Goal: Task Accomplishment & Management: Use online tool/utility

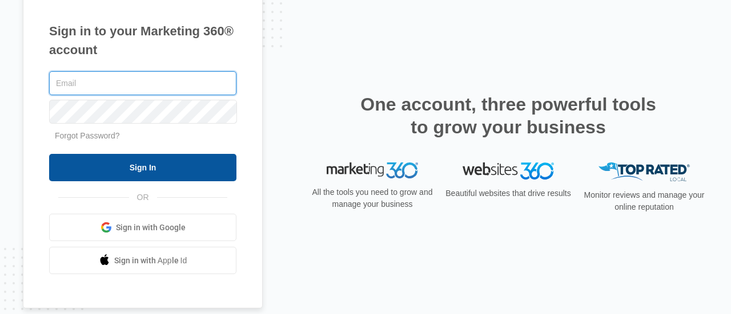
type input "[EMAIL_ADDRESS][DOMAIN_NAME]"
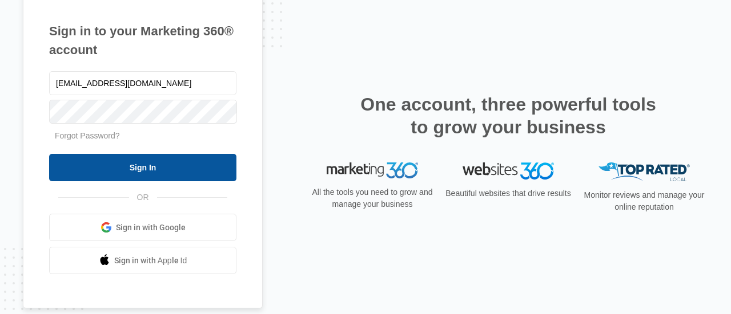
click at [216, 180] on input "Sign In" at bounding box center [142, 167] width 187 height 27
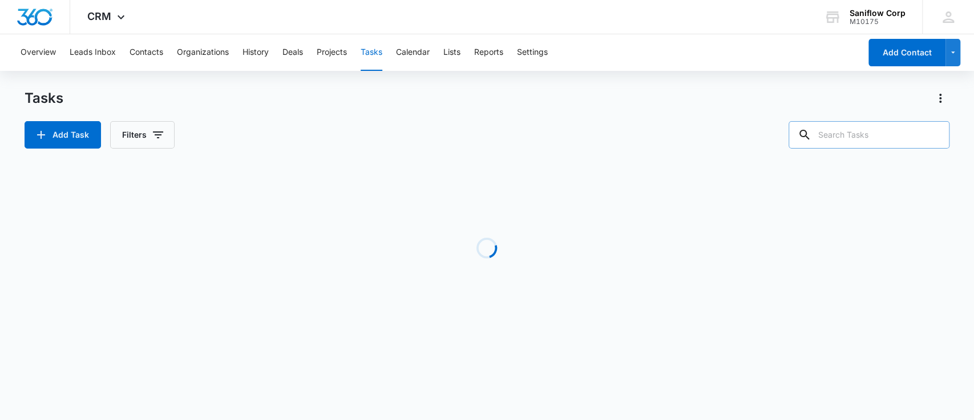
click at [844, 139] on input "text" at bounding box center [869, 134] width 161 height 27
type input "BNA"
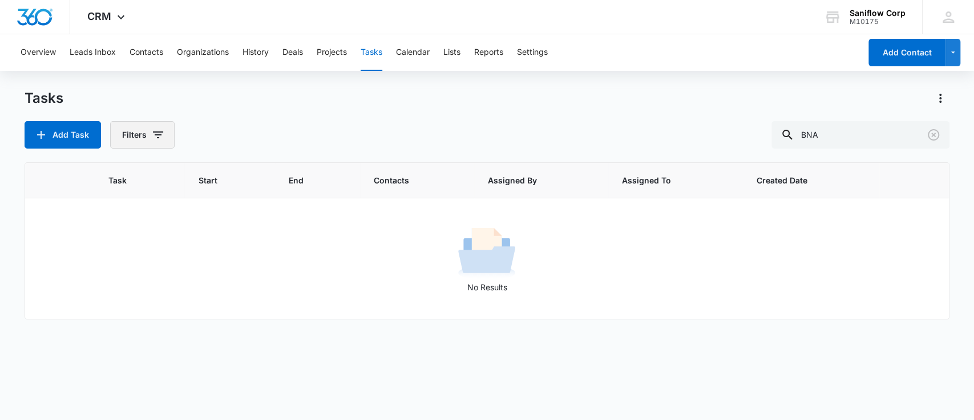
click at [139, 126] on button "Filters" at bounding box center [142, 134] width 64 height 27
click at [197, 213] on div "Assigned To" at bounding box center [188, 206] width 131 height 18
click at [164, 272] on label "Complete" at bounding box center [188, 271] width 131 height 12
click at [124, 272] on input "Complete" at bounding box center [123, 271] width 1 height 1
radio input "false"
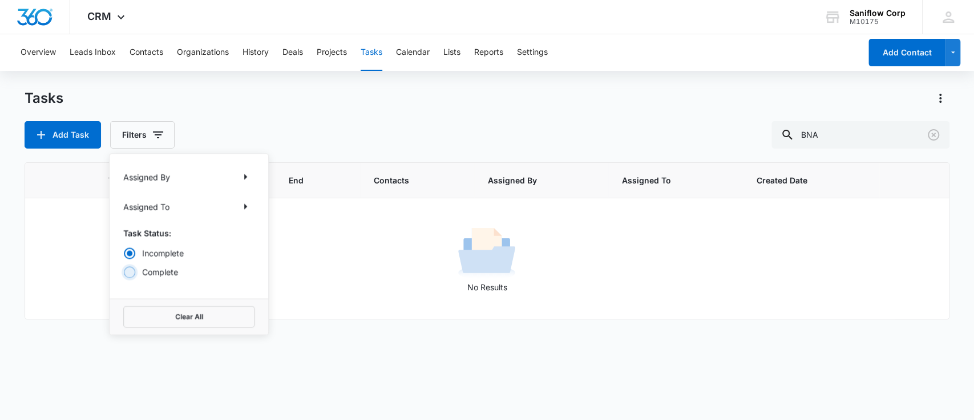
radio input "true"
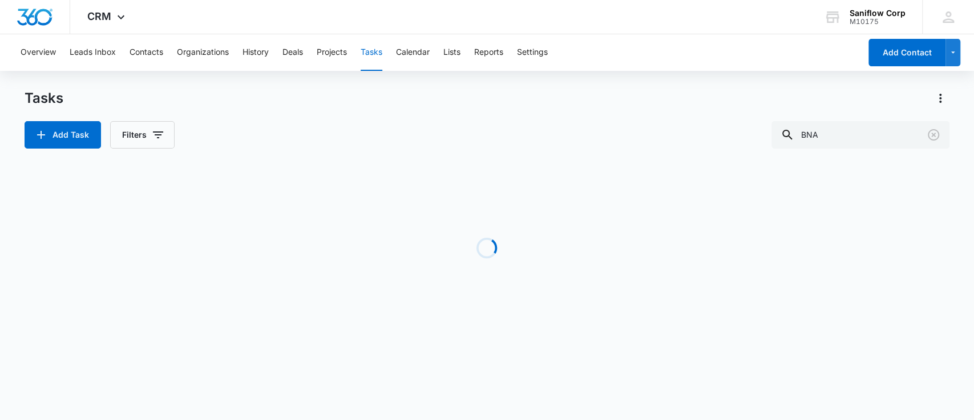
click at [384, 112] on div "Tasks Add Task Filters BNA" at bounding box center [488, 118] width 926 height 59
